Goal: Ask a question

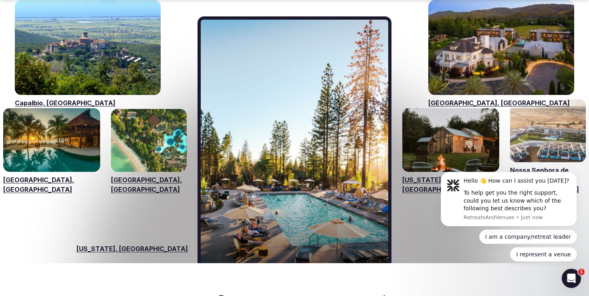
scroll to position [1238, 0]
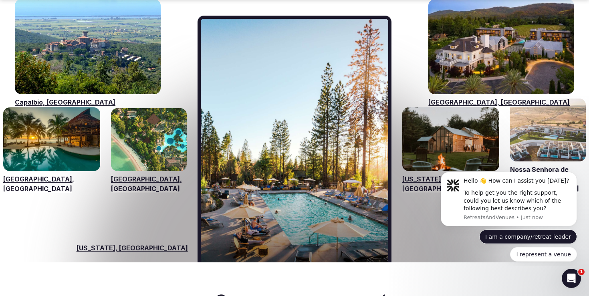
click at [504, 235] on button "I am a company/retreat leader" at bounding box center [528, 237] width 98 height 14
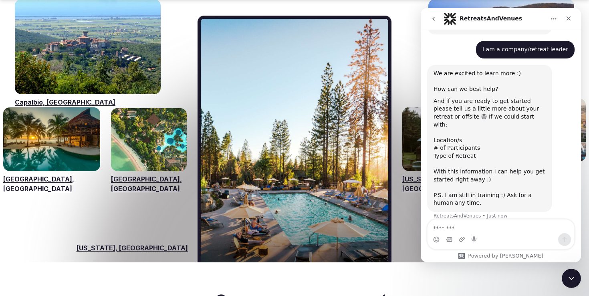
scroll to position [66, 0]
click at [460, 227] on textarea "Message…" at bounding box center [500, 226] width 147 height 14
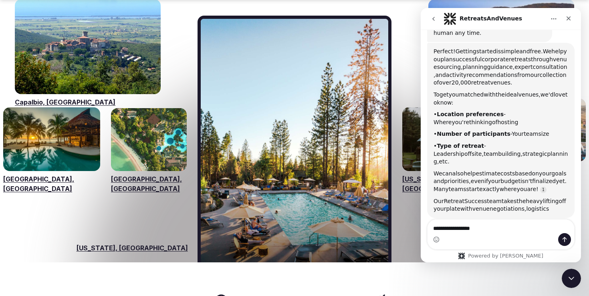
scroll to position [234, 0]
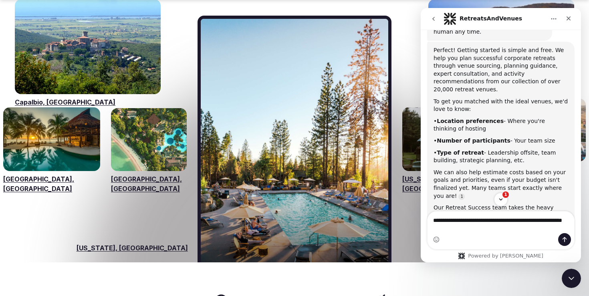
type textarea "**********"
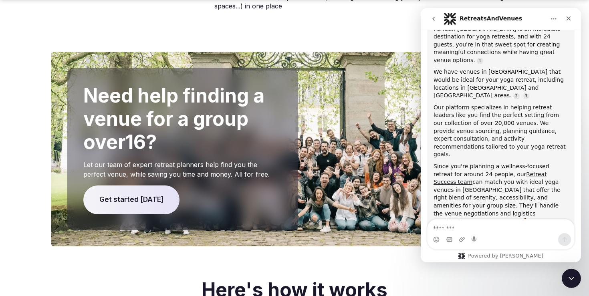
scroll to position [1677, 0]
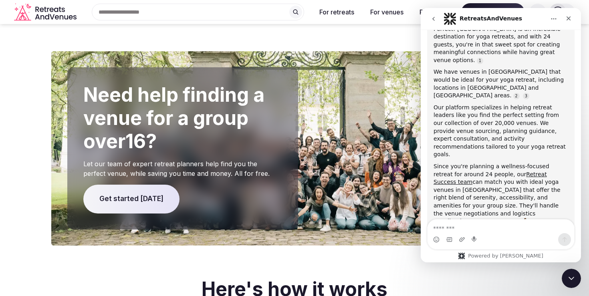
click at [451, 231] on textarea "Message…" at bounding box center [500, 226] width 147 height 14
type textarea "*"
type textarea "**********"
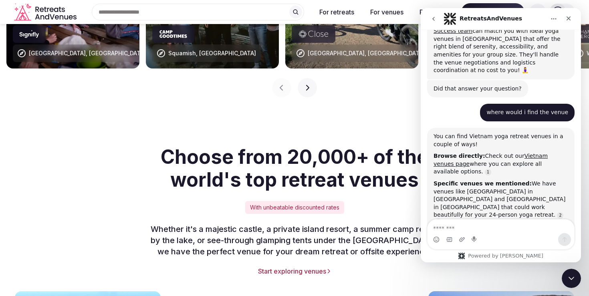
scroll to position [684, 0]
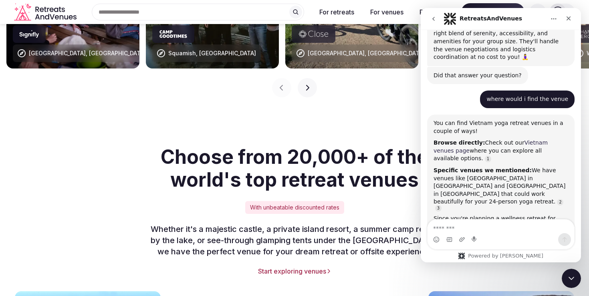
click at [532, 139] on link "Vietnam venues page" at bounding box center [490, 146] width 114 height 14
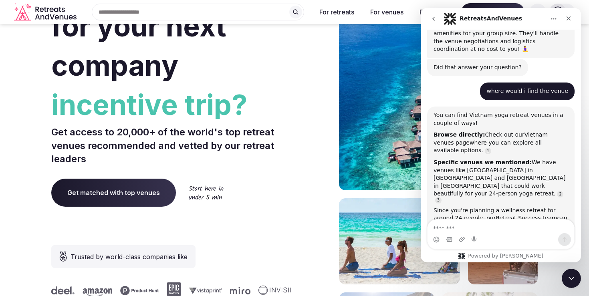
scroll to position [0, 0]
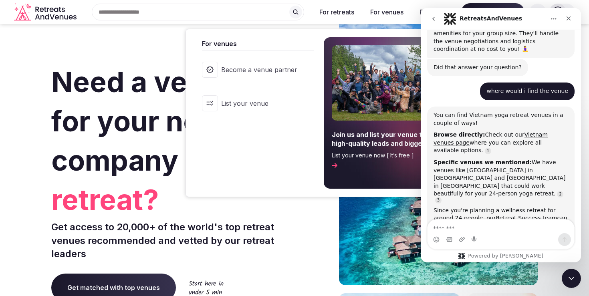
click at [390, 10] on button "For venues" at bounding box center [387, 12] width 46 height 18
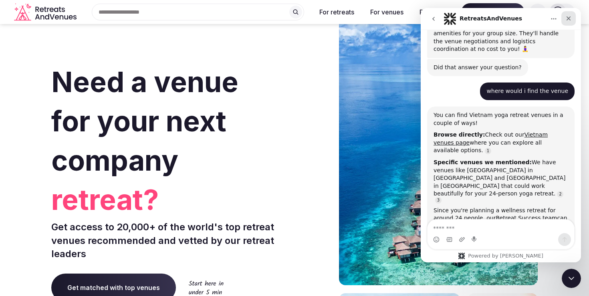
click at [568, 16] on icon "Close" at bounding box center [568, 18] width 6 height 6
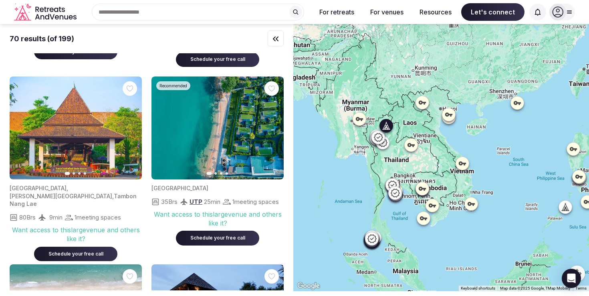
scroll to position [2203, 0]
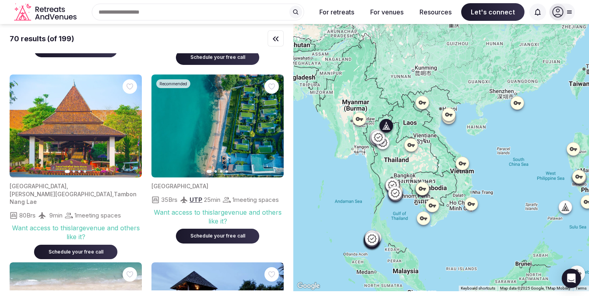
click at [99, 205] on span "Tambon Nang Lae" at bounding box center [73, 198] width 127 height 15
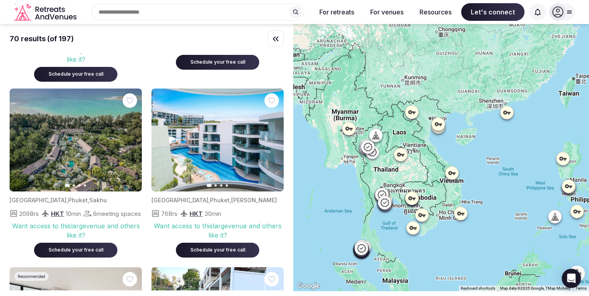
scroll to position [163, 0]
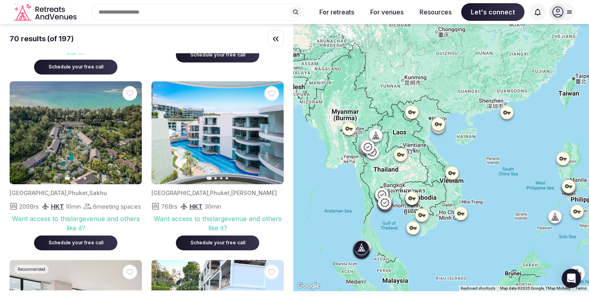
click at [133, 131] on icon "button" at bounding box center [130, 133] width 6 height 6
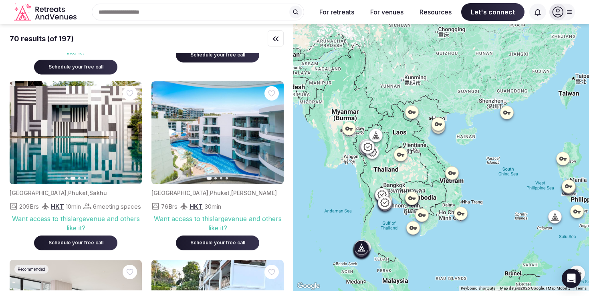
click at [133, 131] on icon "button" at bounding box center [130, 133] width 6 height 6
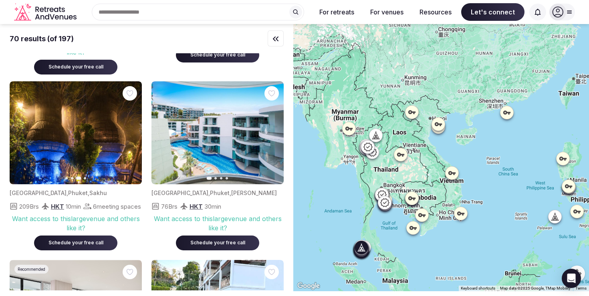
click at [133, 131] on icon "button" at bounding box center [130, 133] width 6 height 6
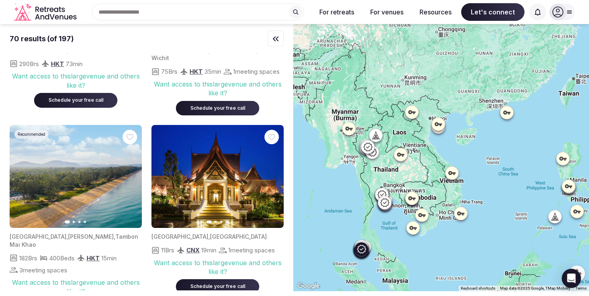
scroll to position [490, 0]
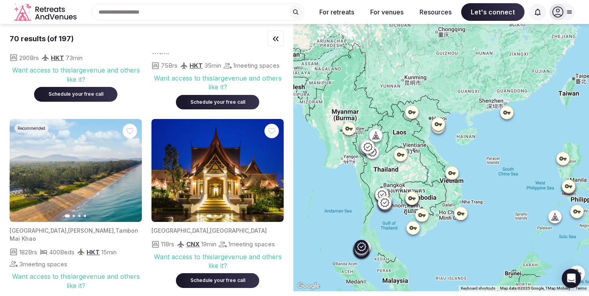
click at [131, 177] on button "Next slide" at bounding box center [130, 170] width 13 height 13
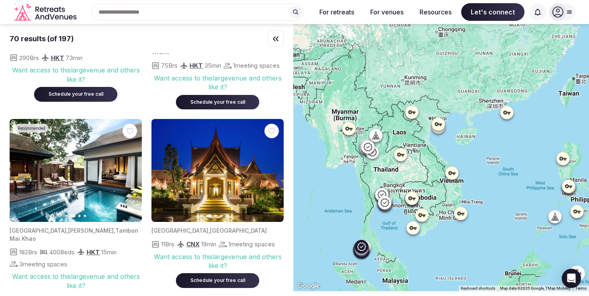
click at [131, 177] on button "Next slide" at bounding box center [130, 170] width 13 height 13
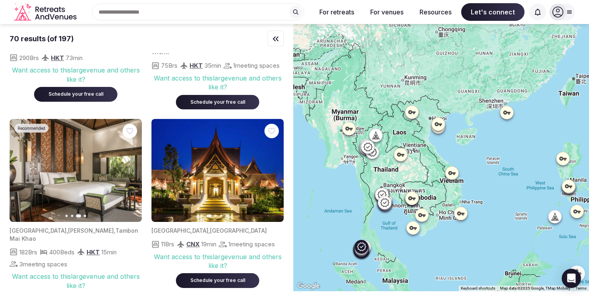
click at [131, 177] on button "Next slide" at bounding box center [130, 170] width 13 height 13
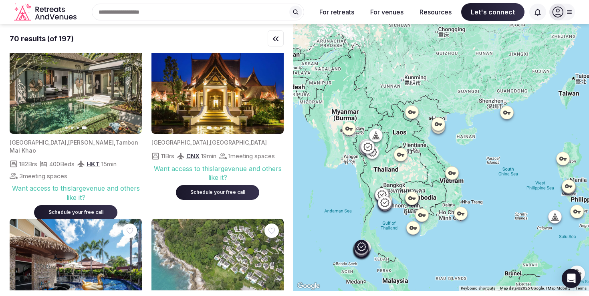
scroll to position [582, 0]
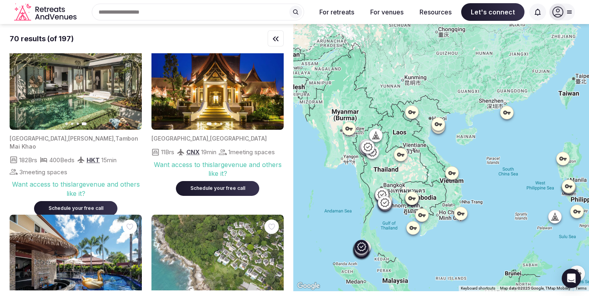
click at [68, 142] on span "[PERSON_NAME]" at bounding box center [91, 138] width 46 height 7
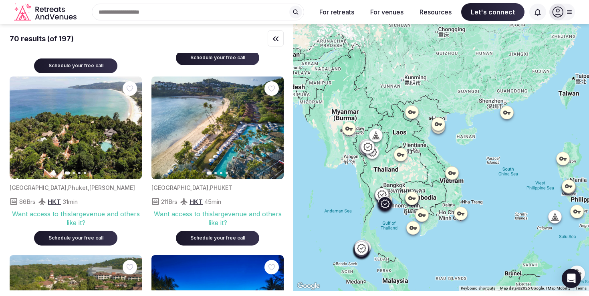
scroll to position [1098, 0]
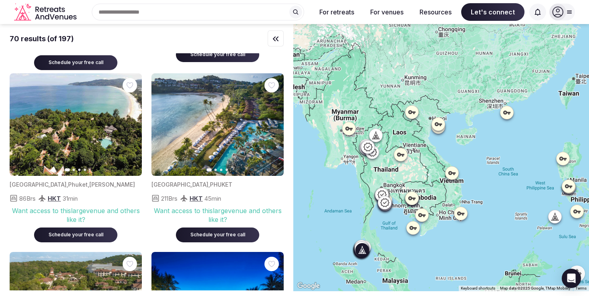
click at [274, 127] on icon "button" at bounding box center [272, 125] width 3 height 6
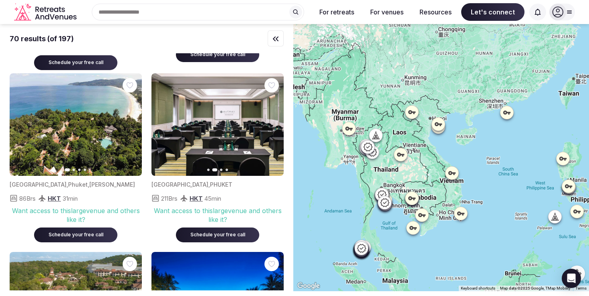
click at [273, 128] on icon "button" at bounding box center [272, 124] width 6 height 6
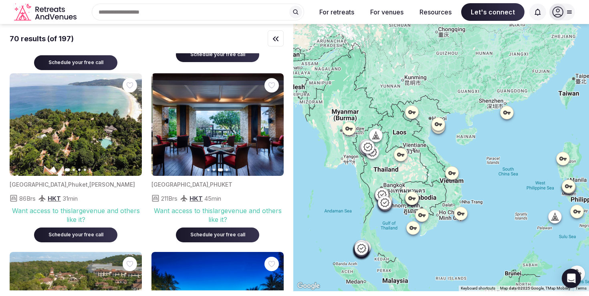
click at [273, 128] on icon "button" at bounding box center [272, 124] width 6 height 6
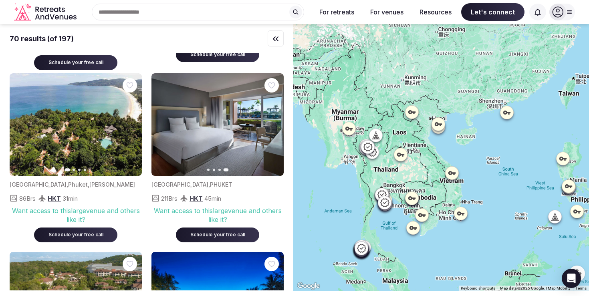
click at [385, 201] on icon at bounding box center [385, 202] width 10 height 10
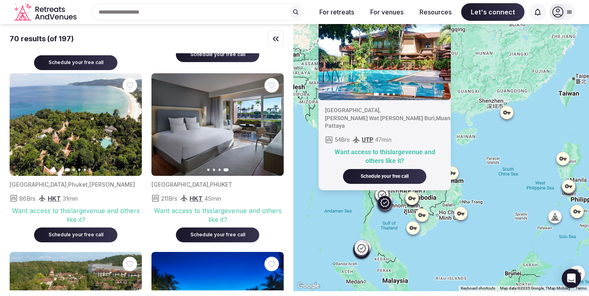
click at [378, 154] on div "Want access to this large venue and others like it?" at bounding box center [384, 157] width 119 height 18
click at [440, 52] on icon "button" at bounding box center [439, 48] width 6 height 6
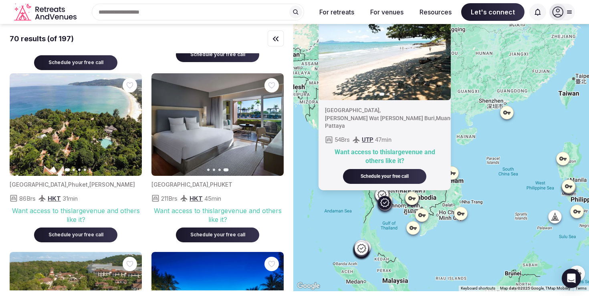
click at [440, 52] on icon "button" at bounding box center [439, 48] width 6 height 6
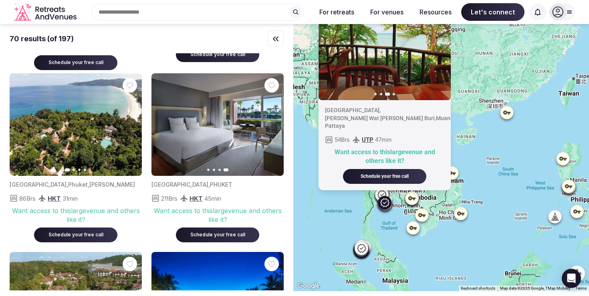
click at [440, 52] on icon "button" at bounding box center [439, 48] width 6 height 6
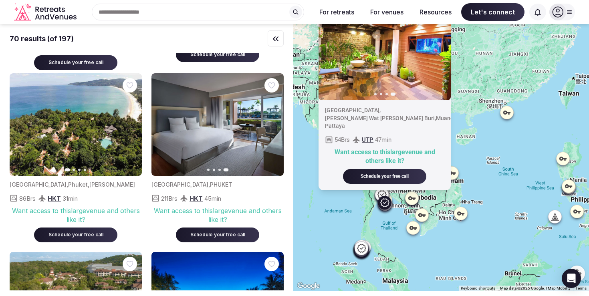
click at [406, 270] on div "Recommended Previous slide Next slide [GEOGRAPHIC_DATA] , [PERSON_NAME][GEOGRAP…" at bounding box center [441, 157] width 296 height 267
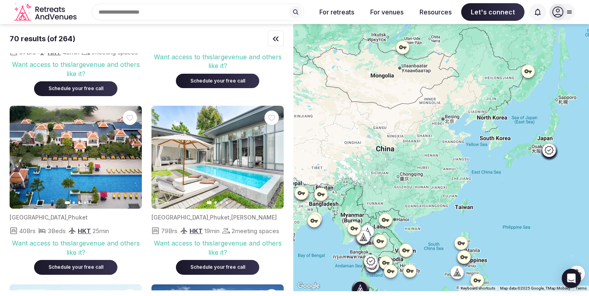
scroll to position [1644, 0]
